Goal: Ask a question

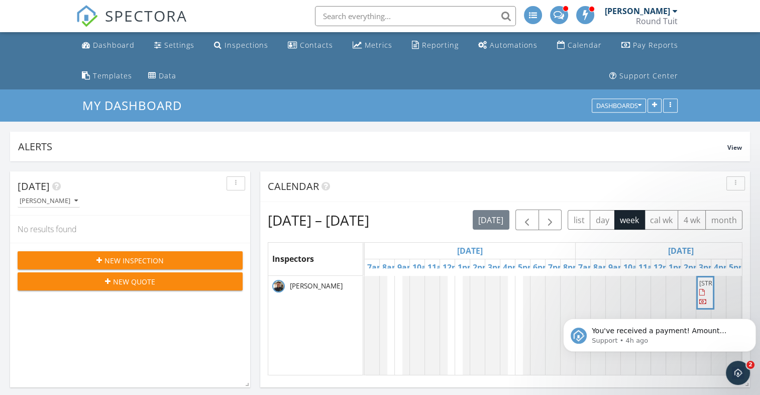
scroll to position [2764, 776]
click at [670, 333] on span "You've received a payment! Amount $350.00 Fee $0.00 Net $350.00 Transaction # p…" at bounding box center [666, 386] width 148 height 118
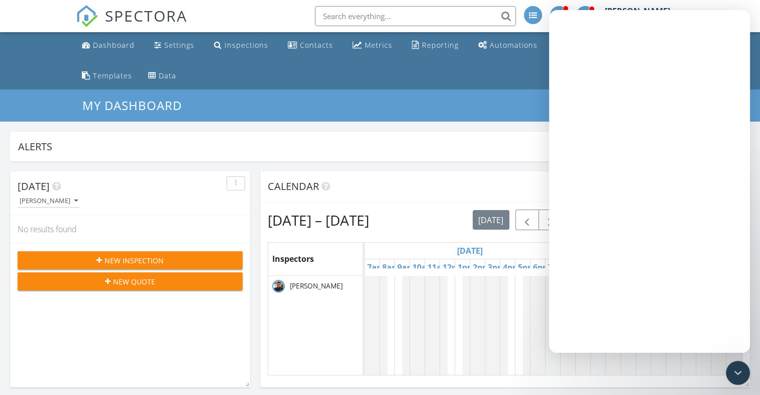
scroll to position [0, 0]
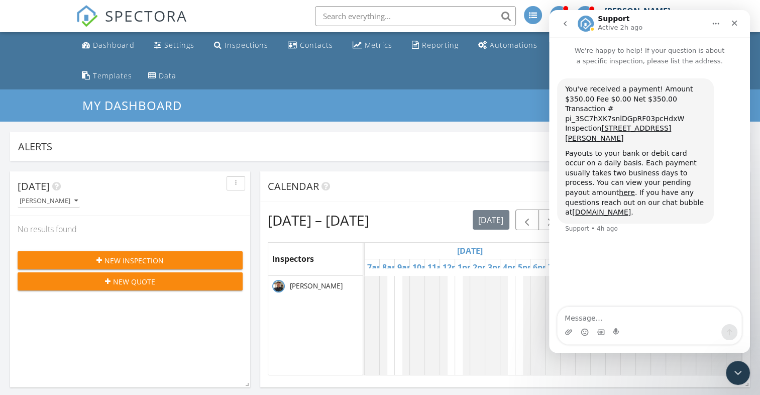
click at [565, 24] on icon "go back" at bounding box center [565, 24] width 8 height 8
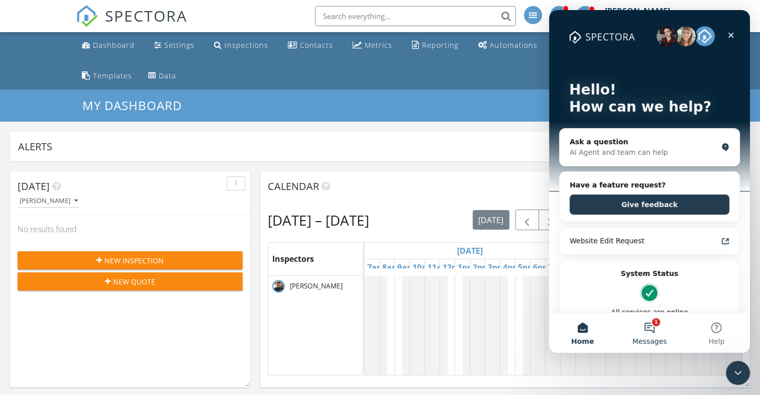
click at [652, 325] on button "1 Messages" at bounding box center [649, 333] width 67 height 40
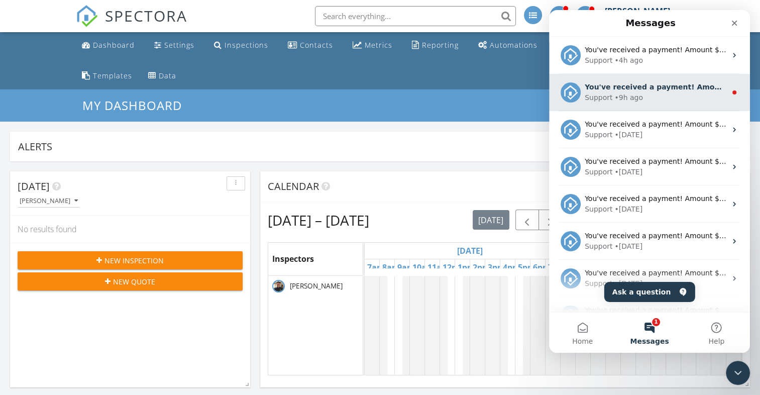
click at [639, 92] on div "Support • 9h ago" at bounding box center [656, 97] width 142 height 11
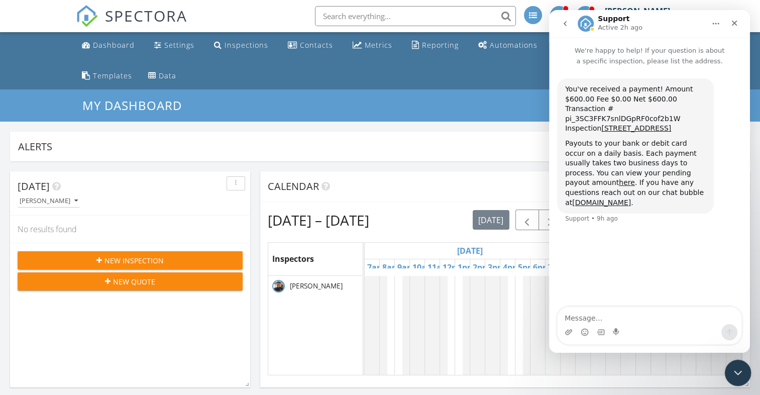
click at [739, 373] on icon "Close Intercom Messenger" at bounding box center [737, 371] width 12 height 12
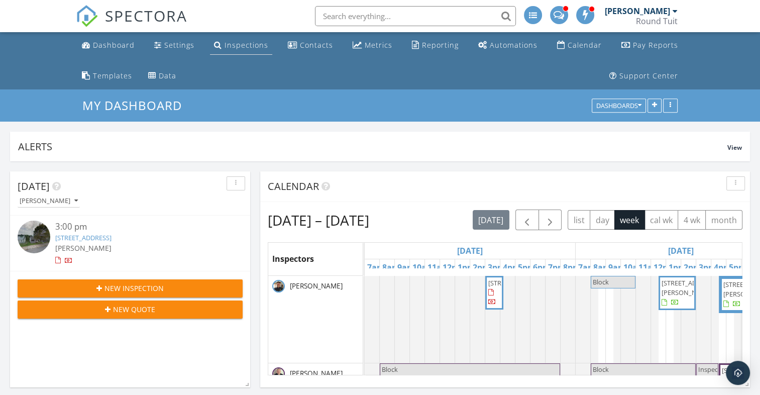
scroll to position [191, 740]
click at [243, 45] on div "Inspections" at bounding box center [247, 45] width 44 height 10
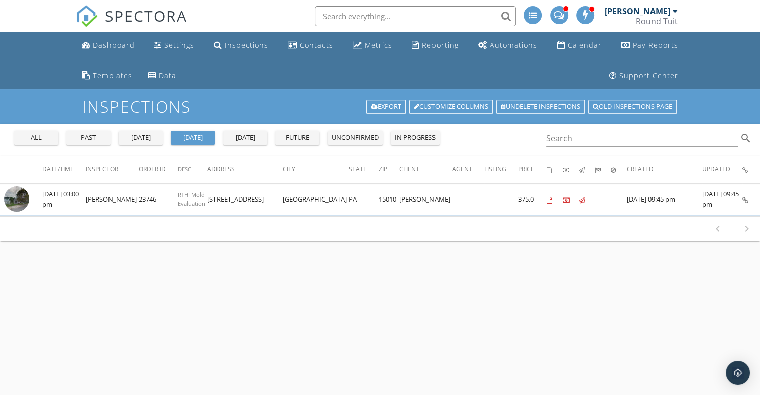
click at [139, 139] on div "[DATE]" at bounding box center [141, 138] width 36 height 10
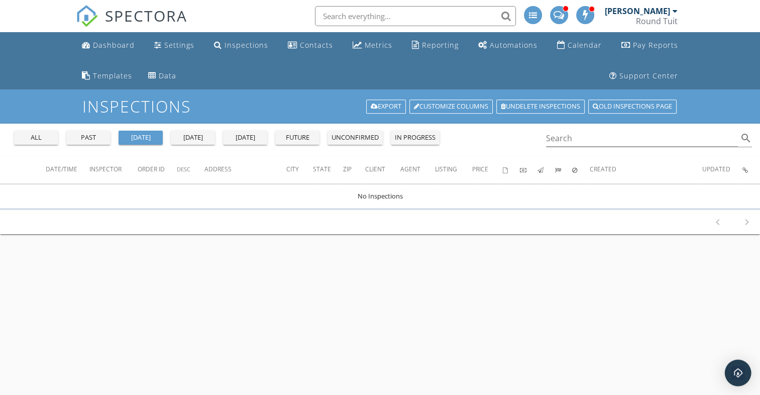
click at [734, 368] on img "Open Intercom Messenger" at bounding box center [738, 372] width 13 height 13
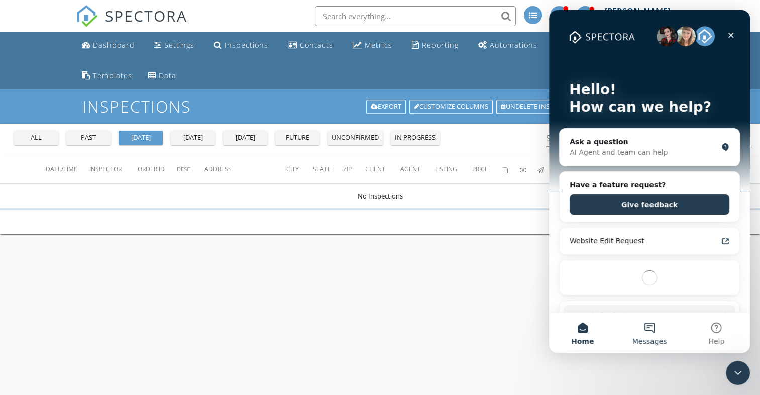
click at [651, 327] on button "Messages" at bounding box center [649, 333] width 67 height 40
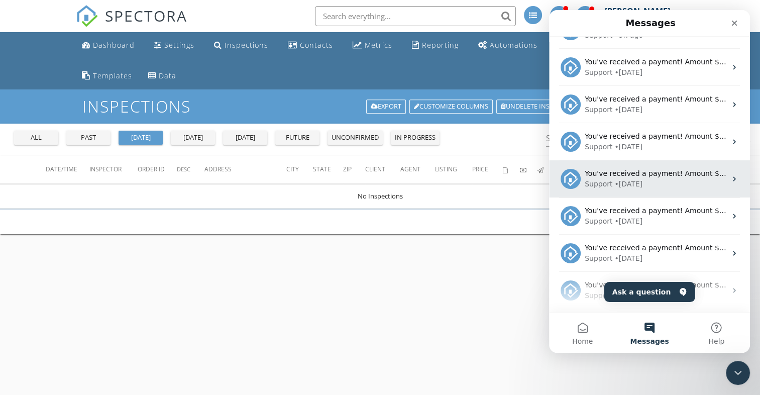
scroll to position [62, 0]
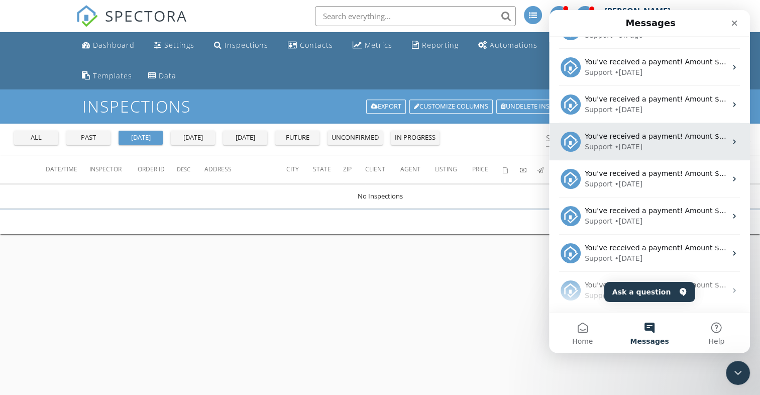
click at [661, 140] on div "You've received a payment! Amount $150.00 Fee $0.00 Net $150.00 Transaction # p…" at bounding box center [656, 136] width 142 height 11
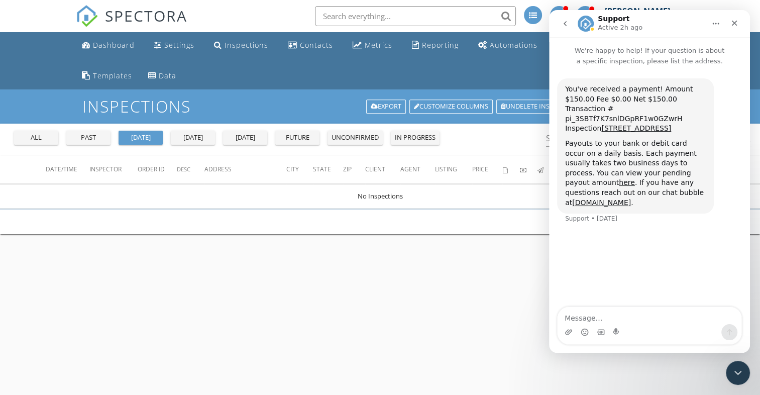
click at [566, 23] on icon "go back" at bounding box center [565, 24] width 8 height 8
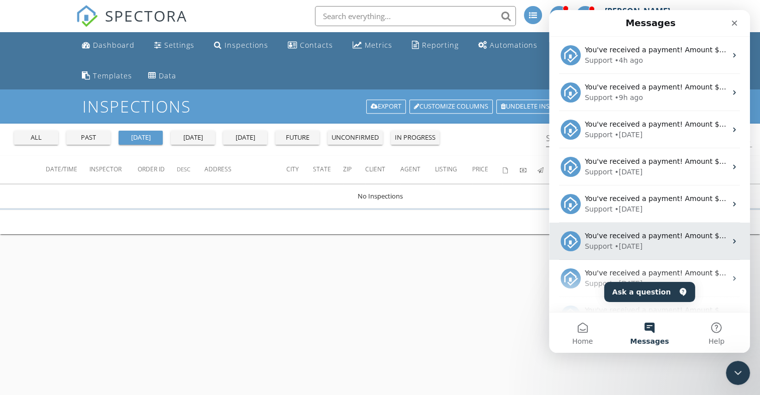
click at [673, 245] on div "Support • [DATE]" at bounding box center [656, 246] width 142 height 11
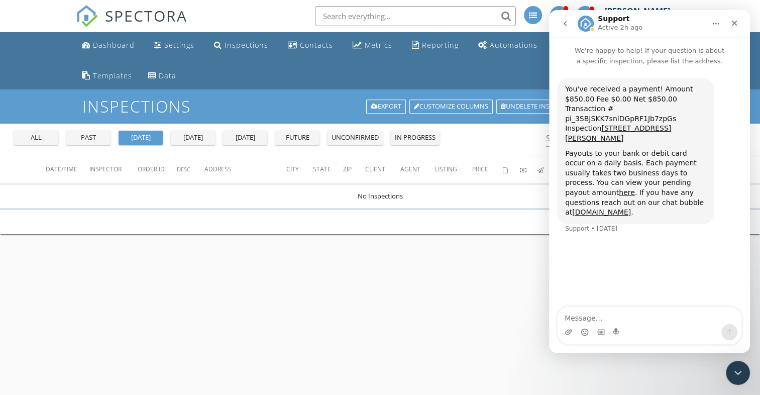
click at [565, 25] on icon "go back" at bounding box center [565, 23] width 3 height 5
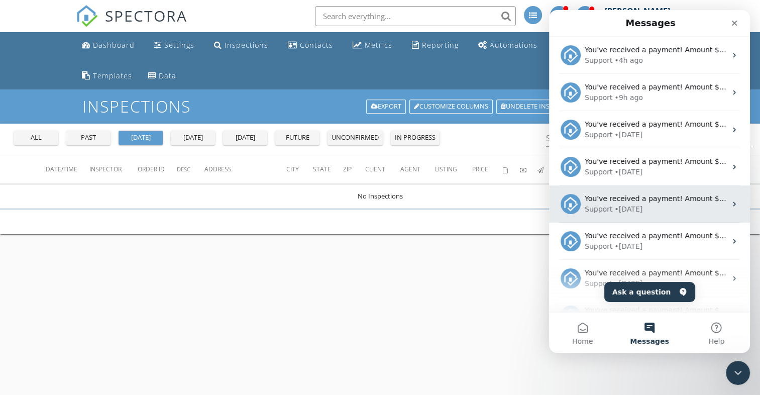
scroll to position [0, 0]
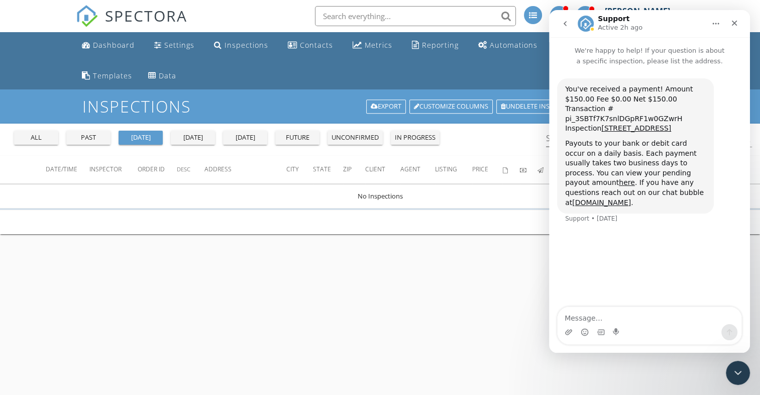
click at [567, 27] on icon "go back" at bounding box center [565, 24] width 8 height 8
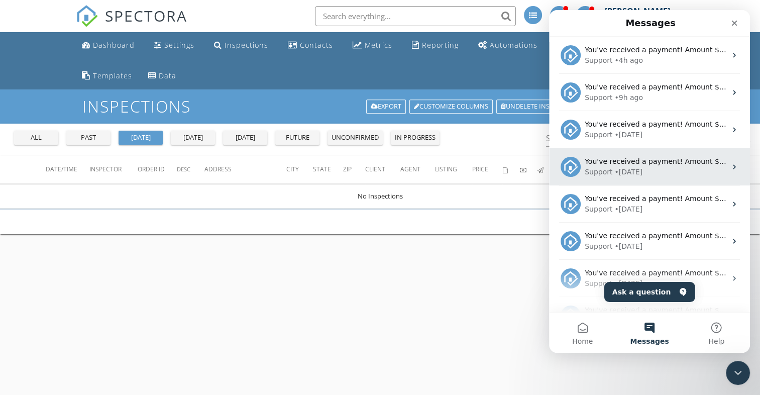
click at [652, 168] on div "Support • [DATE]" at bounding box center [656, 172] width 142 height 11
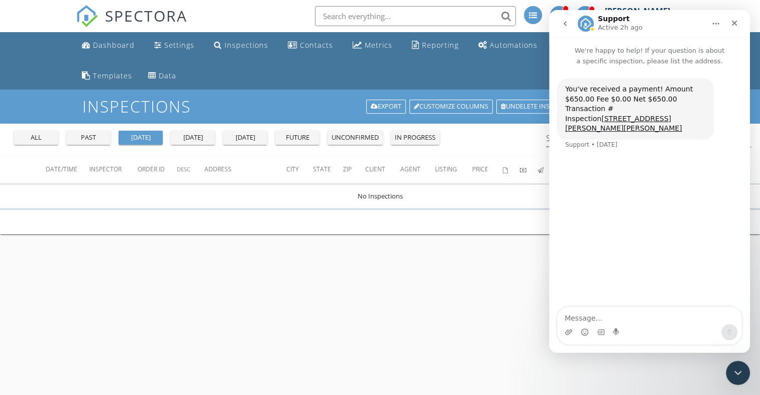
click at [562, 25] on icon "go back" at bounding box center [565, 24] width 8 height 8
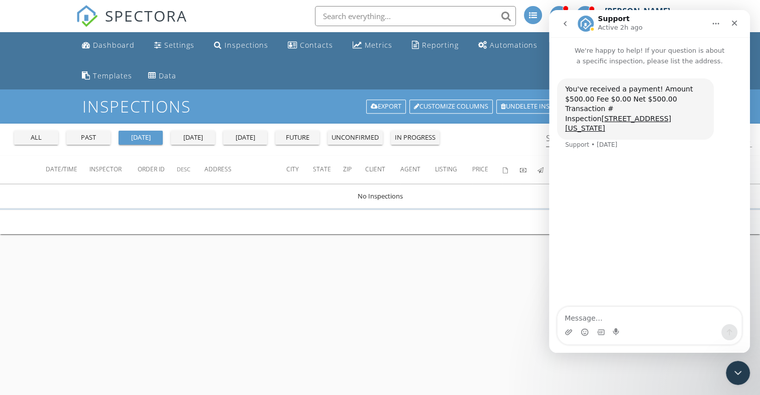
click at [565, 23] on icon "go back" at bounding box center [565, 24] width 8 height 8
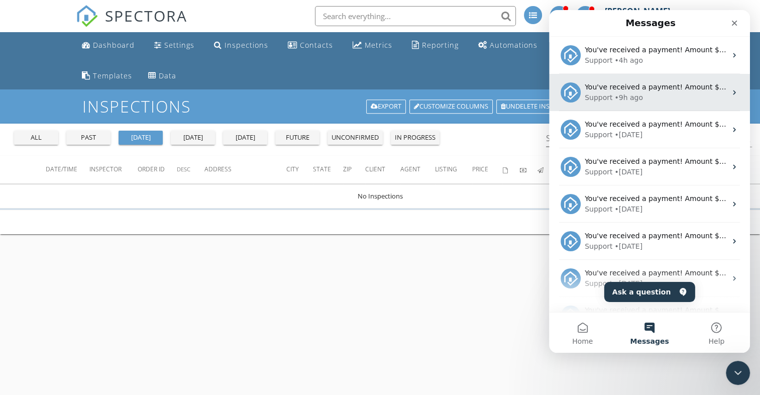
click at [674, 92] on div "Support • 9h ago" at bounding box center [656, 97] width 142 height 11
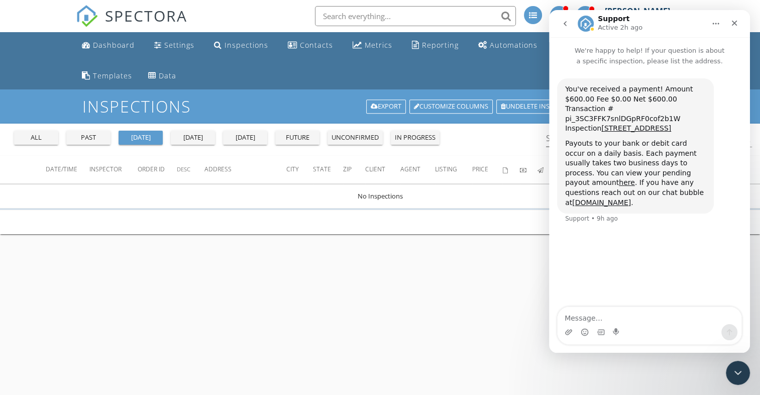
click at [563, 25] on icon "go back" at bounding box center [565, 24] width 8 height 8
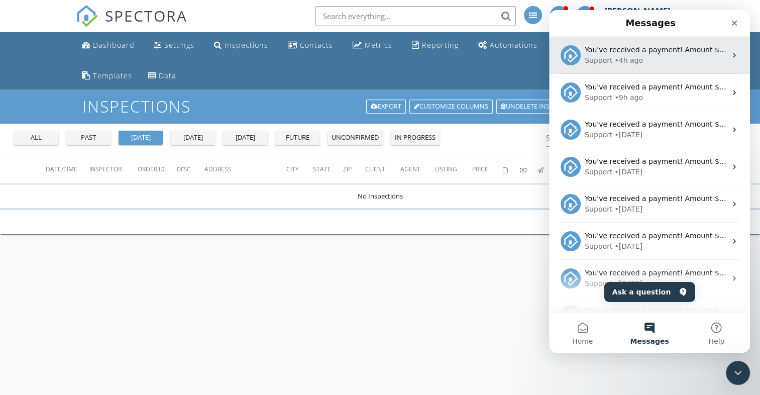
click at [667, 60] on div "Support • 4h ago" at bounding box center [656, 60] width 142 height 11
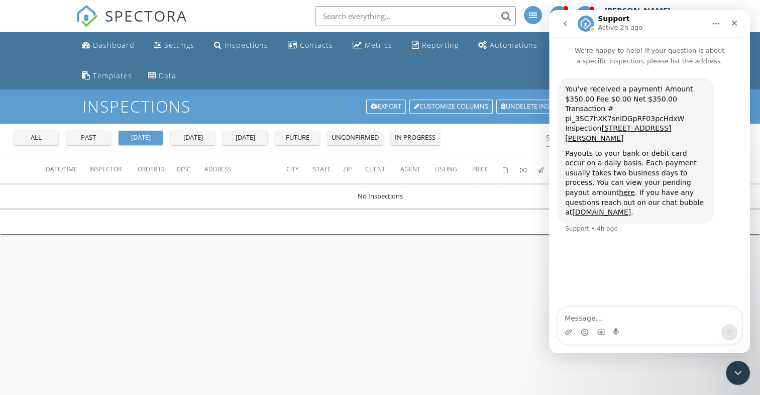
click at [565, 24] on icon "go back" at bounding box center [565, 24] width 8 height 8
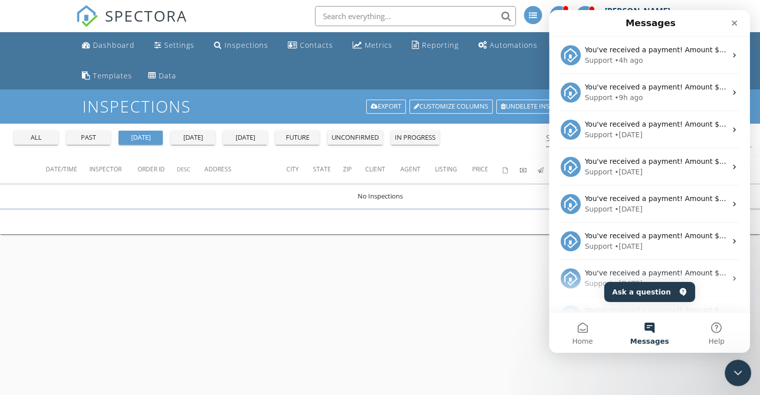
click at [732, 370] on icon "Close Intercom Messenger" at bounding box center [737, 371] width 12 height 12
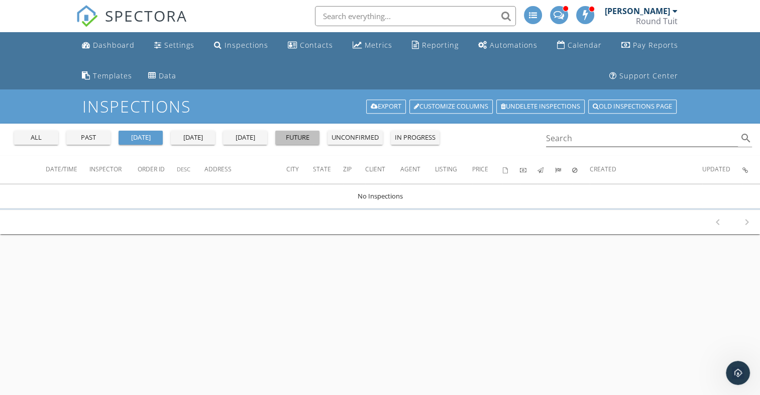
click at [296, 138] on div "future" at bounding box center [297, 138] width 36 height 10
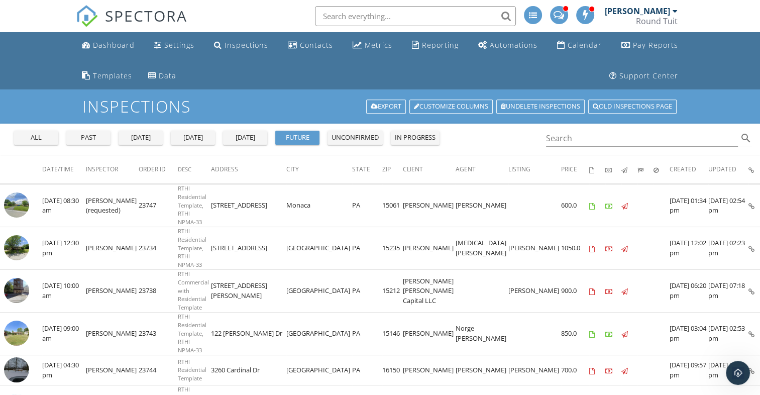
click at [561, 16] on span at bounding box center [559, 14] width 11 height 9
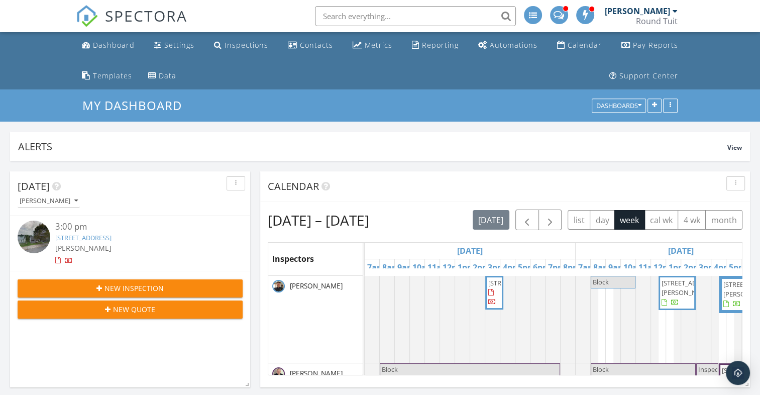
scroll to position [216, 740]
click at [584, 15] on span at bounding box center [586, 14] width 10 height 9
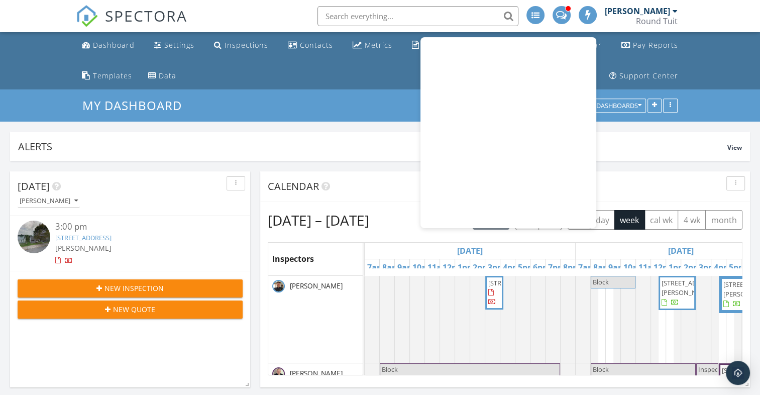
click at [563, 14] on span at bounding box center [561, 14] width 11 height 9
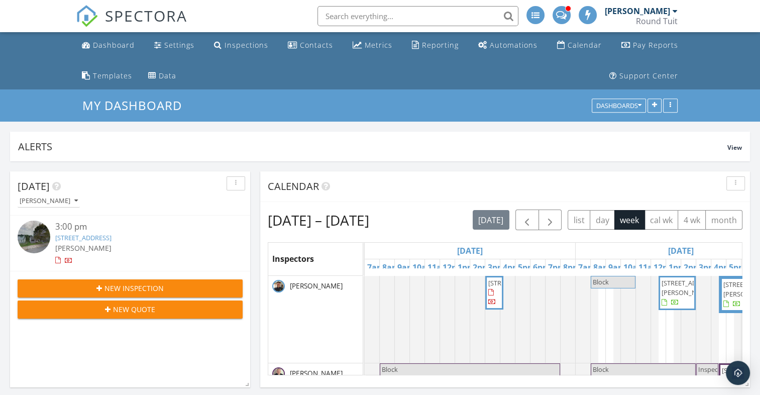
scroll to position [216, 740]
click at [252, 44] on div "Inspections" at bounding box center [247, 45] width 44 height 10
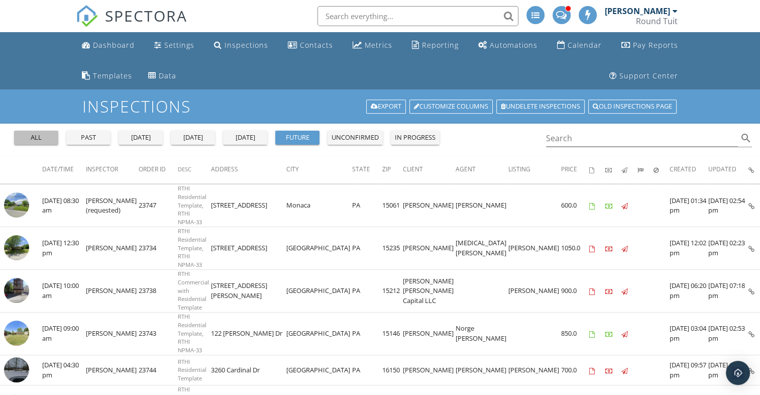
click at [36, 136] on div "all" at bounding box center [36, 138] width 36 height 10
click at [104, 46] on div "Dashboard" at bounding box center [114, 45] width 42 height 10
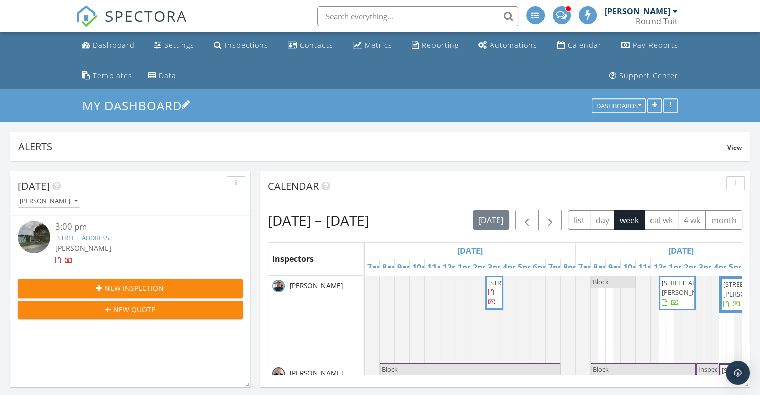
scroll to position [191, 740]
click at [740, 371] on img "Open Intercom Messenger" at bounding box center [738, 372] width 13 height 13
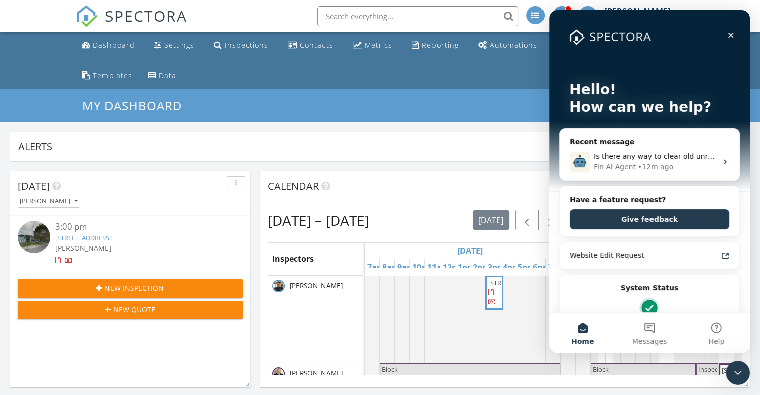
scroll to position [0, 0]
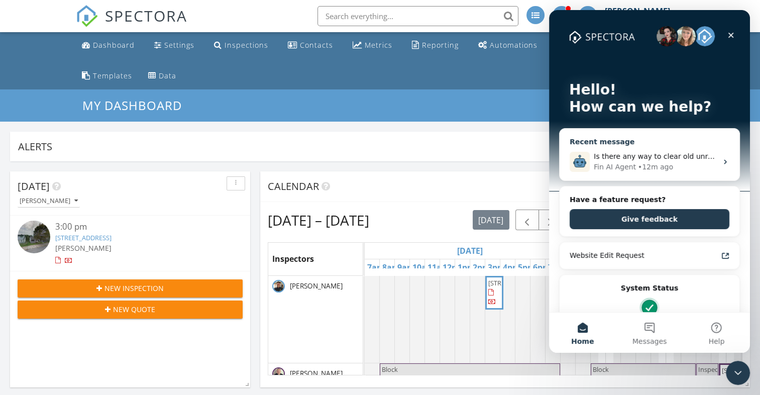
click at [722, 160] on icon "Intercom messenger" at bounding box center [726, 162] width 8 height 8
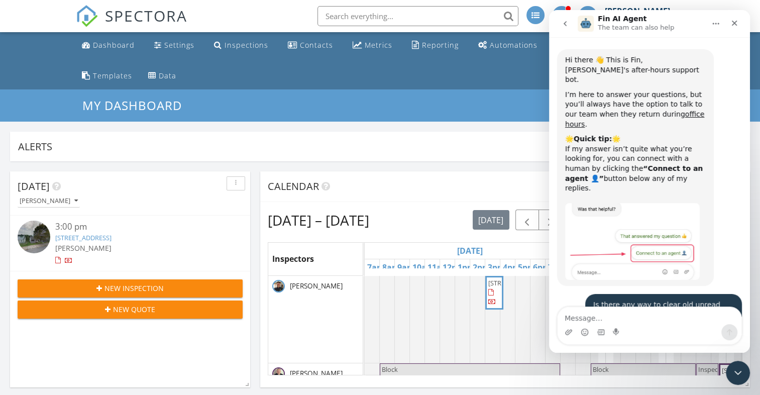
scroll to position [280, 0]
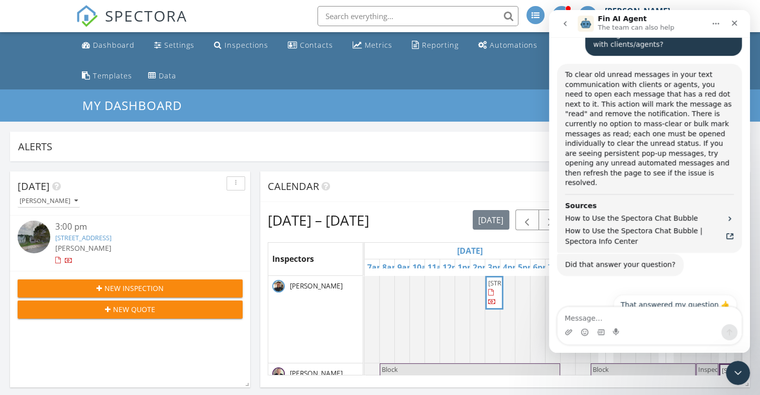
click at [587, 315] on textarea "Message…" at bounding box center [650, 315] width 184 height 17
type textarea "Can I just navigate to the unread messages?"
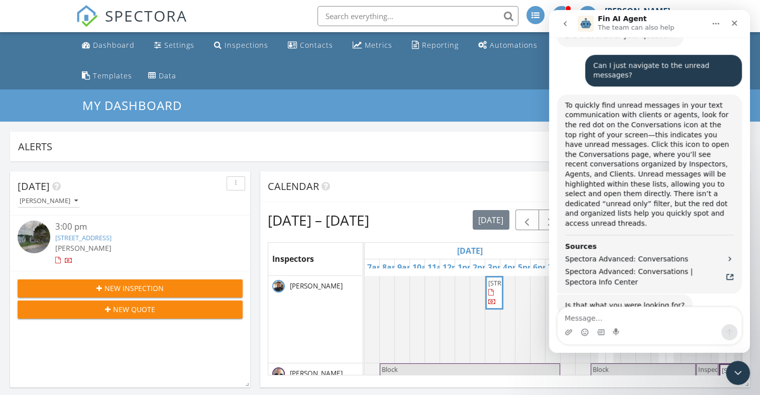
scroll to position [512, 0]
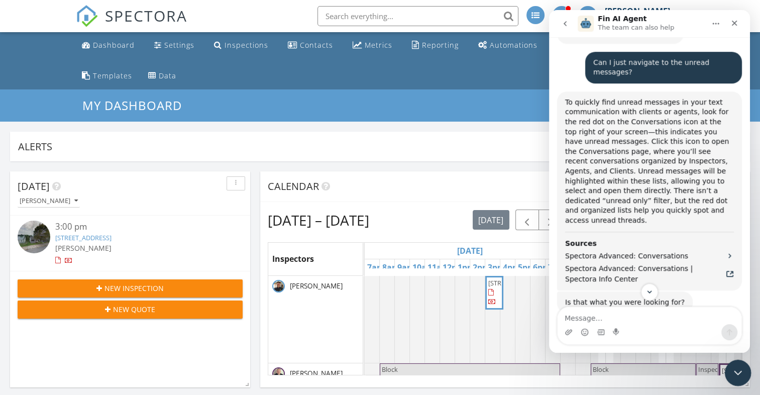
click at [735, 369] on icon "Close Intercom Messenger" at bounding box center [737, 371] width 12 height 12
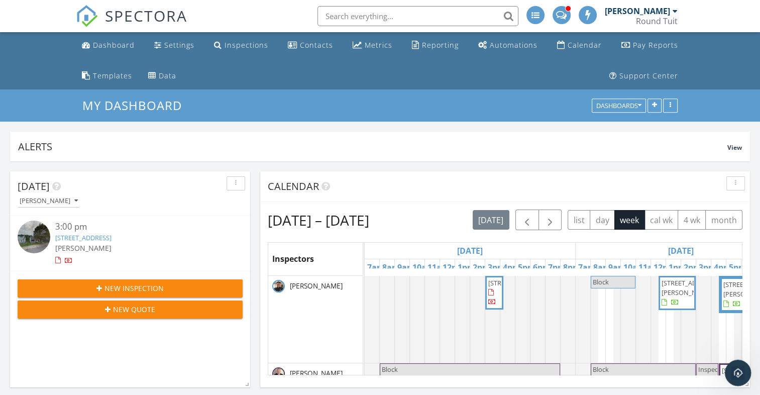
scroll to position [530, 0]
